Goal: Check status: Check status

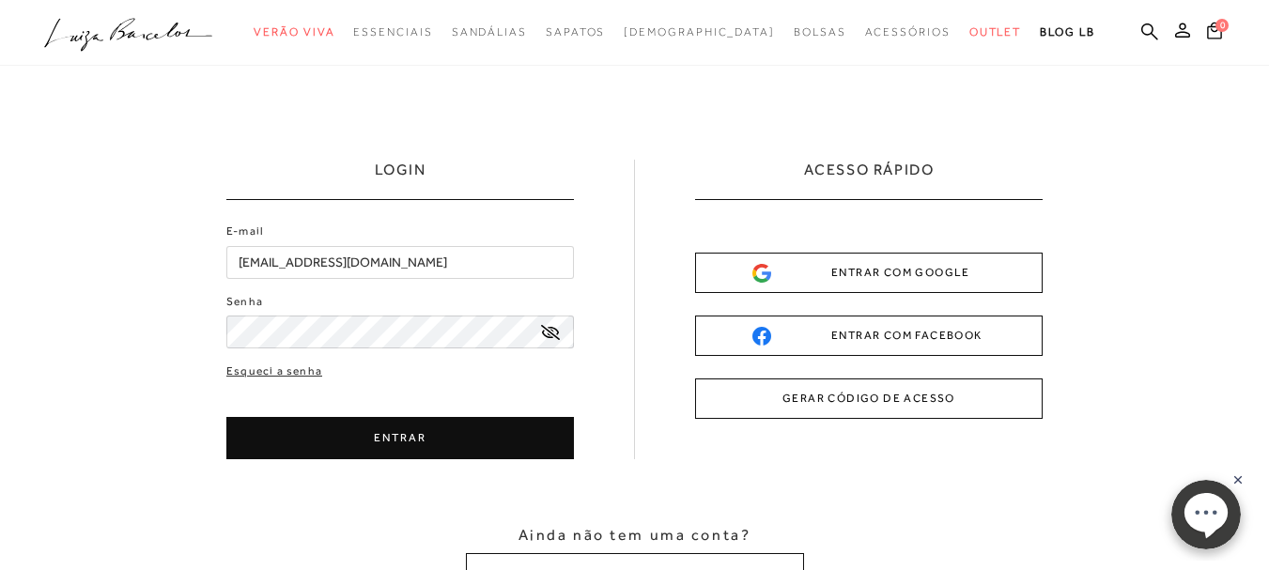
click at [395, 436] on button "ENTRAR" at bounding box center [399, 438] width 347 height 42
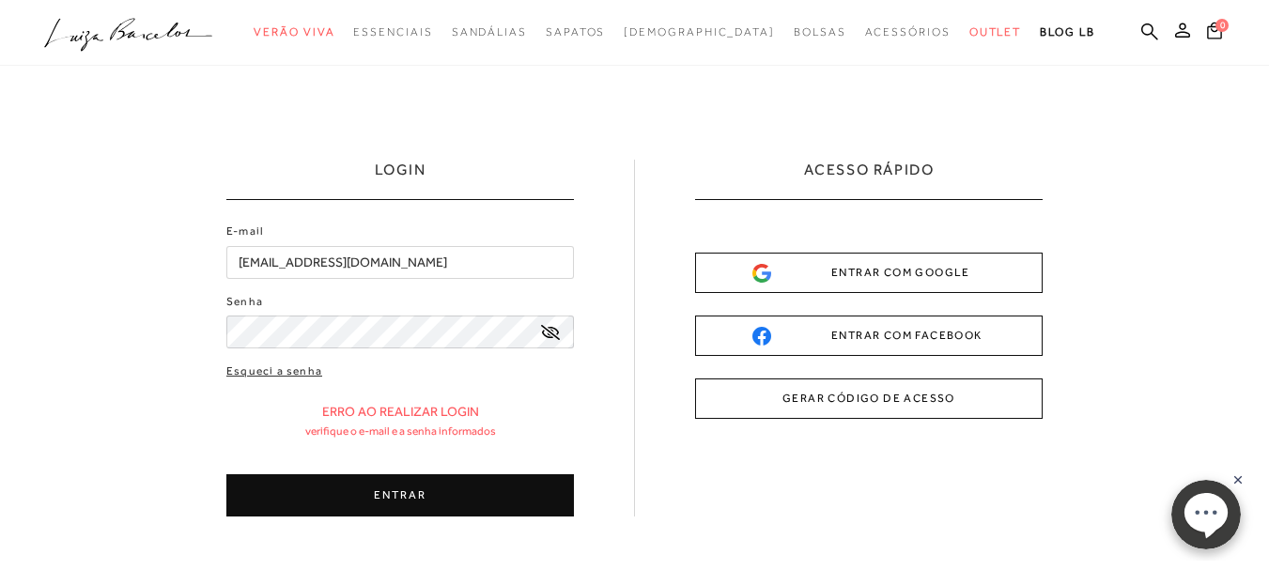
click at [329, 501] on button "ENTRAR" at bounding box center [399, 495] width 347 height 42
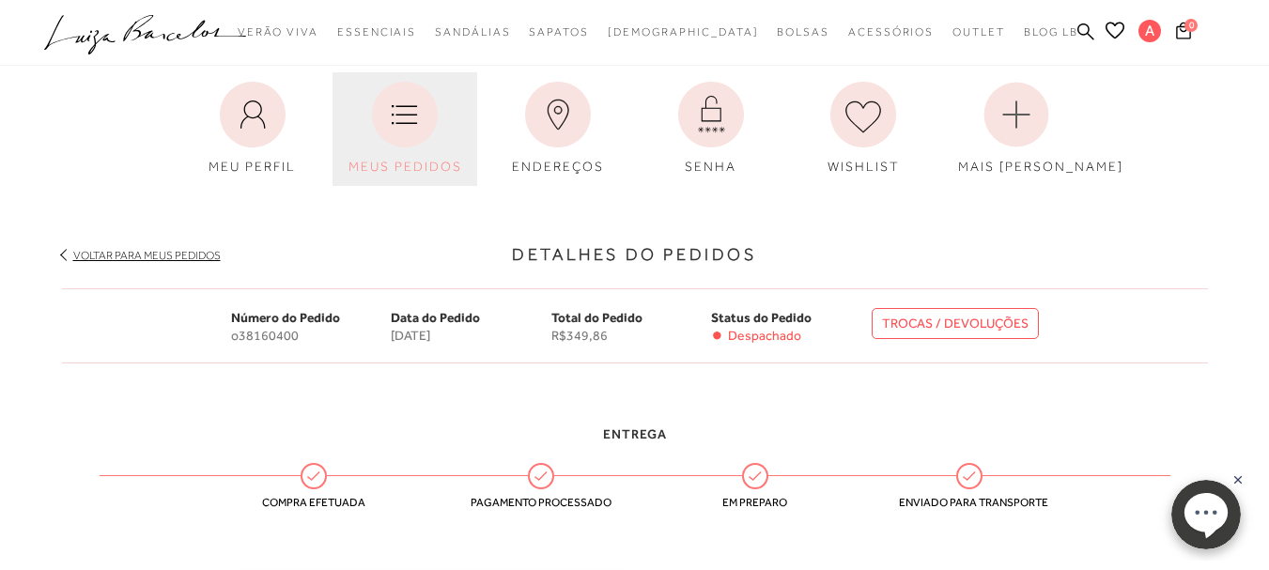
click at [424, 162] on span "MEUS PEDIDOS" at bounding box center [405, 166] width 114 height 15
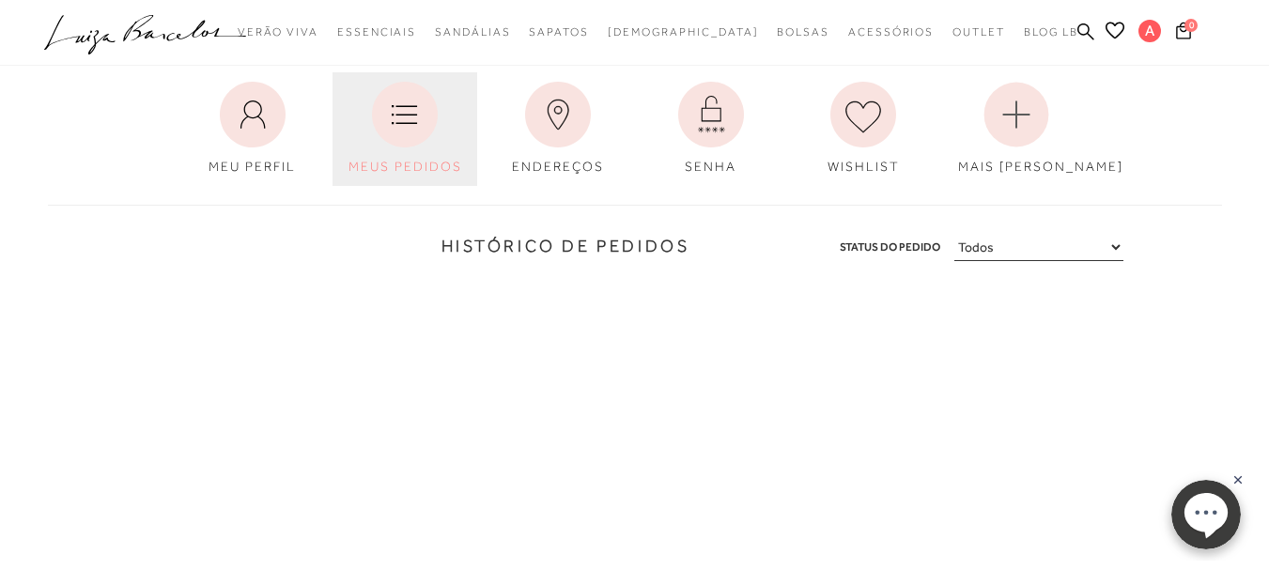
click at [431, 134] on icon at bounding box center [405, 115] width 66 height 66
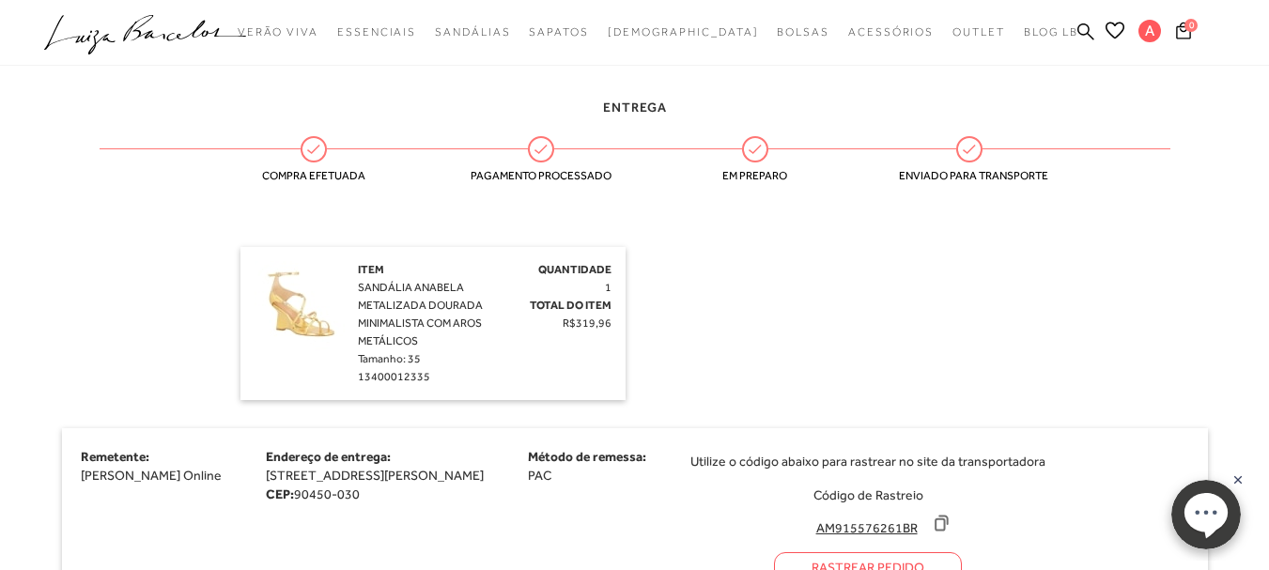
scroll to position [423, 0]
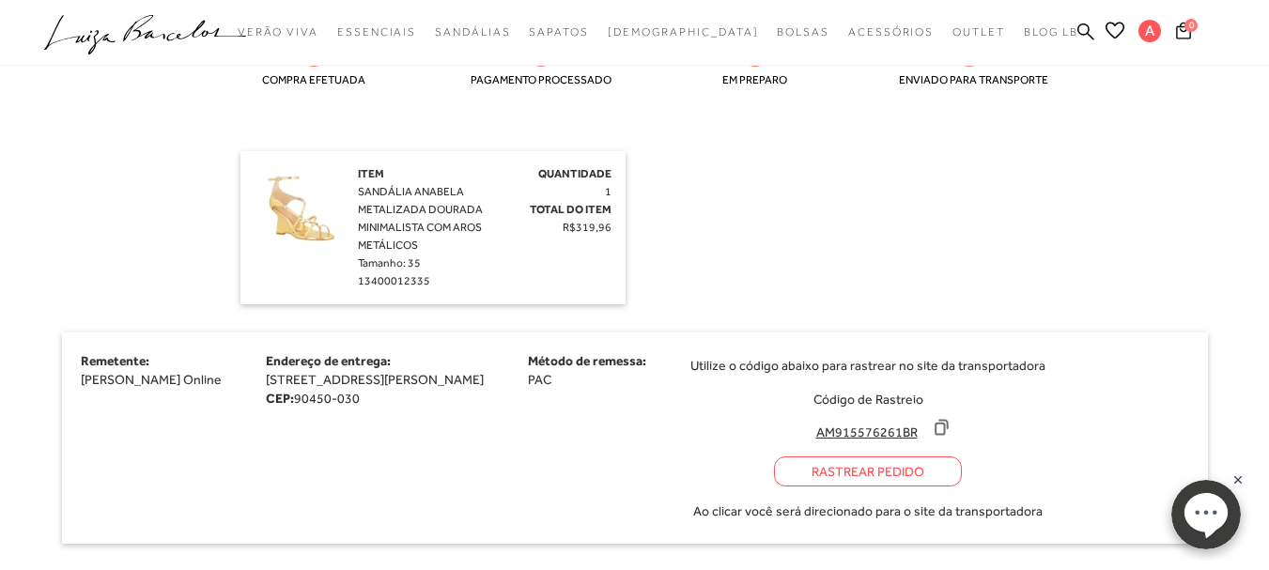
click at [950, 429] on icon at bounding box center [941, 427] width 19 height 19
click at [931, 478] on div "Rastrear Pedido" at bounding box center [868, 471] width 188 height 30
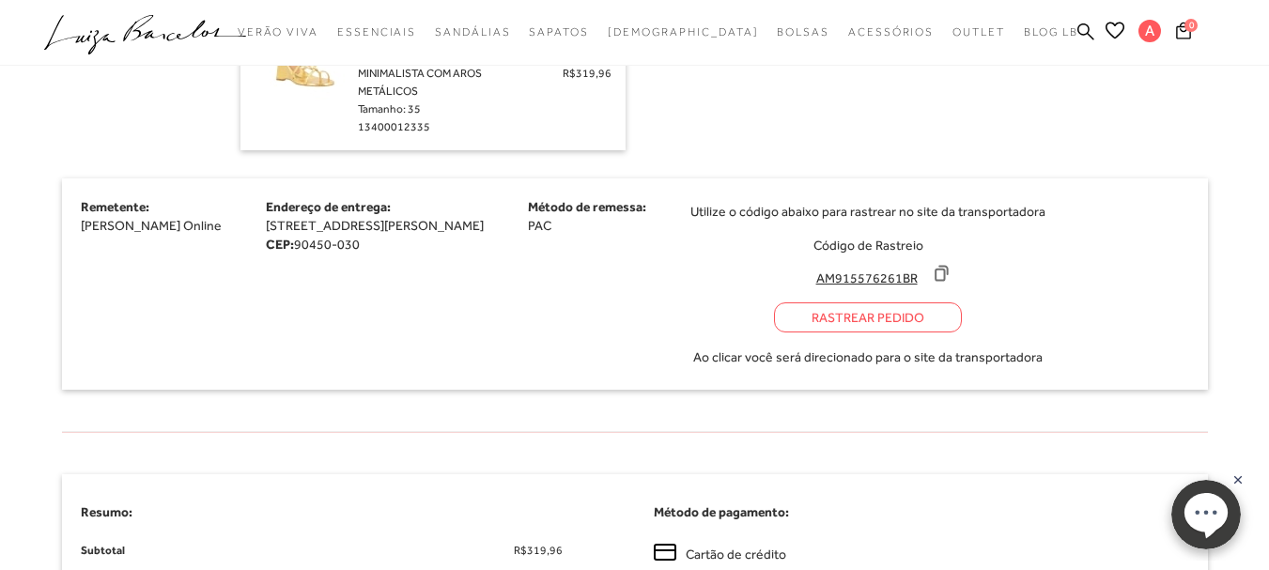
scroll to position [580, 0]
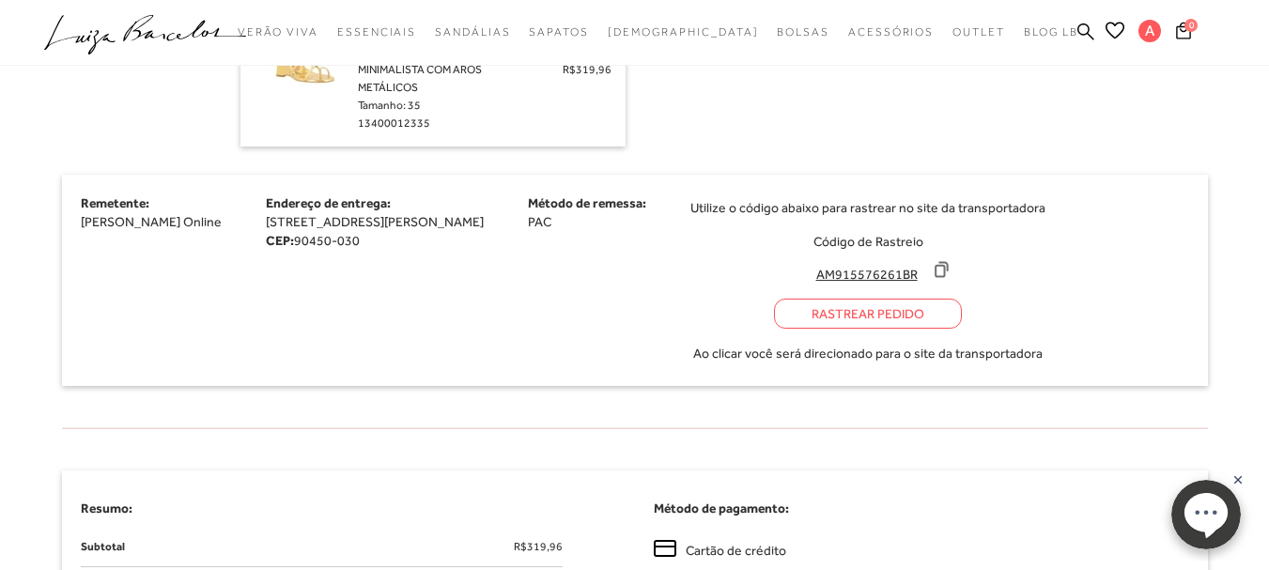
click at [915, 321] on div "Rastrear Pedido" at bounding box center [868, 314] width 188 height 30
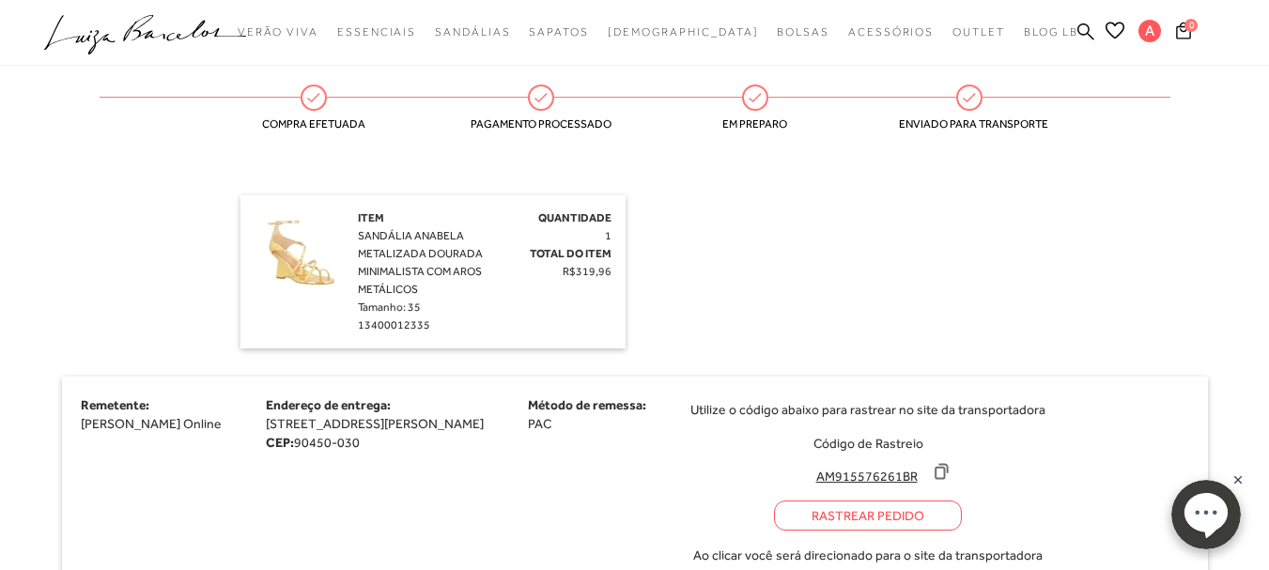
scroll to position [279, 0]
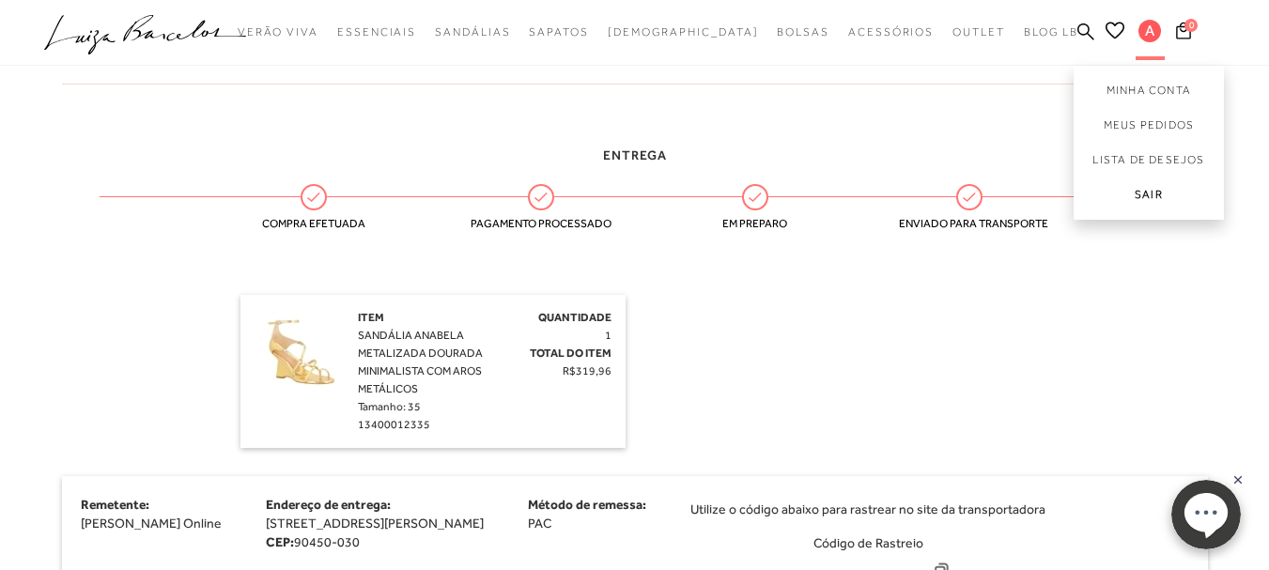
click at [1155, 195] on link "Sair" at bounding box center [1148, 198] width 150 height 42
